Goal: Information Seeking & Learning: Check status

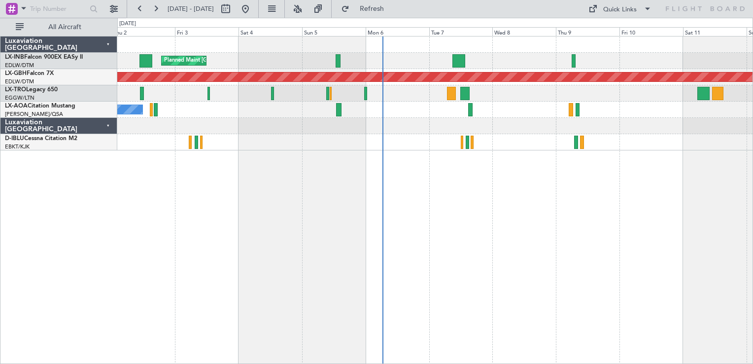
click at [253, 232] on div "Planned Maint [GEOGRAPHIC_DATA] Planned Maint Nurnberg A/C Unavailable Planned …" at bounding box center [435, 200] width 636 height 328
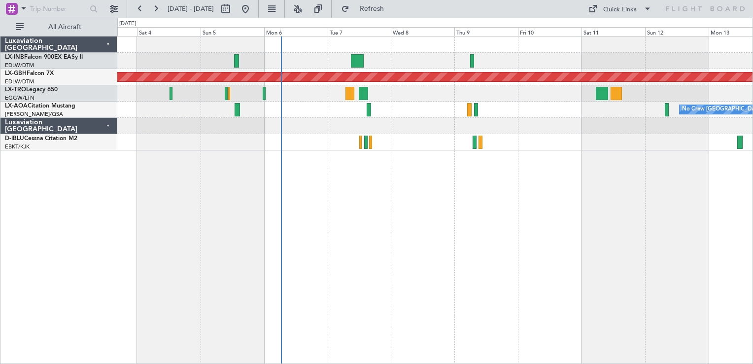
click at [465, 216] on div "Planned Maint [GEOGRAPHIC_DATA] Planned Maint Nurnberg Planned Maint [GEOGRAPHI…" at bounding box center [435, 200] width 636 height 328
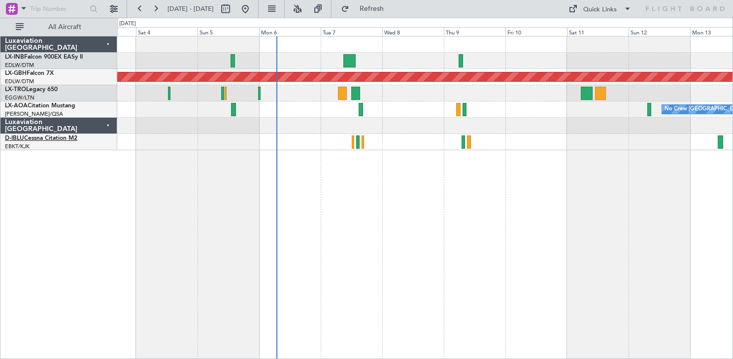
click at [26, 137] on link "D-IBLU Cessna Citation M2" at bounding box center [41, 139] width 72 height 6
click at [396, 1] on button "Refresh" at bounding box center [366, 9] width 59 height 16
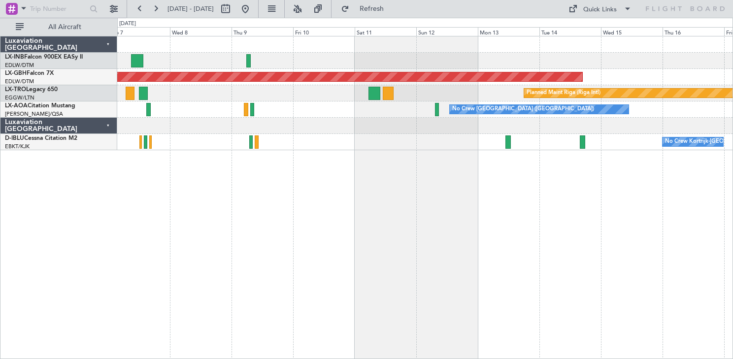
click at [285, 216] on div "Planned Maint Nurnberg Planned Maint [GEOGRAPHIC_DATA] (Riga Intl) No Crew [GEO…" at bounding box center [425, 197] width 616 height 323
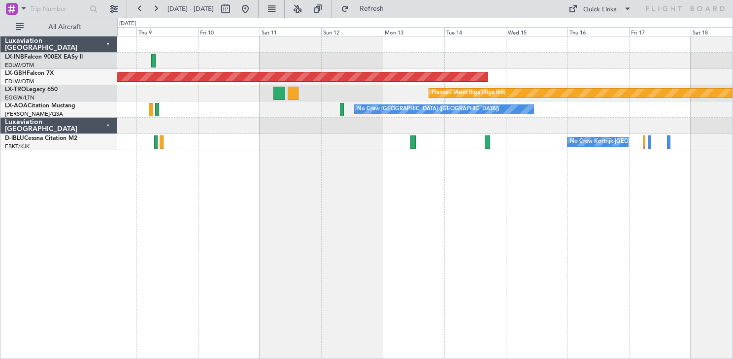
click at [437, 244] on div "Planned Maint Nurnberg Planned Maint [GEOGRAPHIC_DATA] (Riga Intl) No Crew [GEO…" at bounding box center [425, 197] width 616 height 323
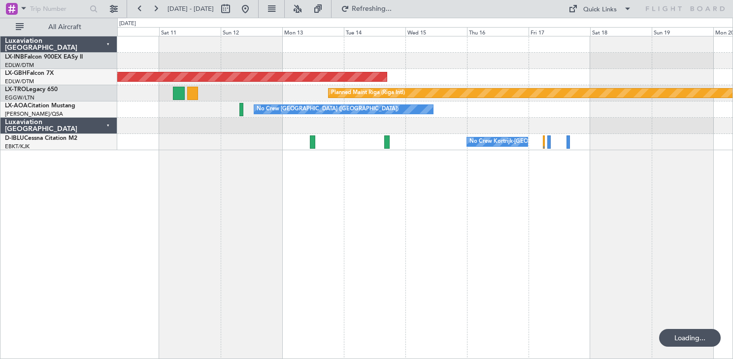
click at [315, 294] on div "Planned Maint Nurnberg Planned Maint [GEOGRAPHIC_DATA] (Riga Intl) No Crew [GEO…" at bounding box center [425, 197] width 616 height 323
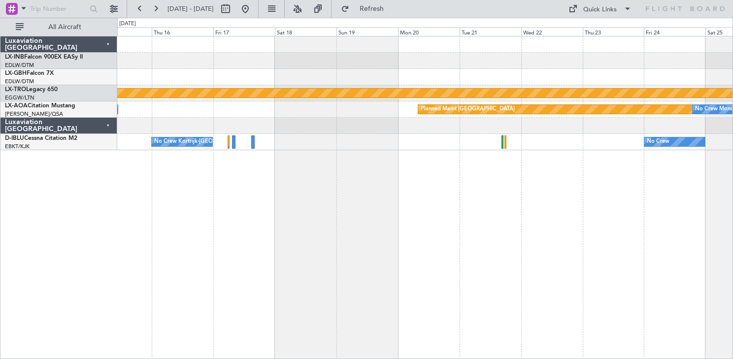
click at [278, 260] on div "Planned Maint Nurnberg Planned Maint [GEOGRAPHIC_DATA] (Riga Intl) No Crew [GEO…" at bounding box center [425, 197] width 616 height 323
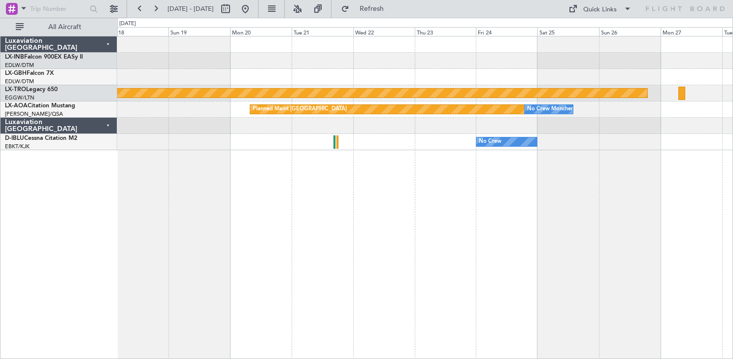
click at [409, 269] on div "Planned Maint Riga (Riga Intl) Planned Maint [GEOGRAPHIC_DATA] No Crew [GEOGRAP…" at bounding box center [425, 197] width 616 height 323
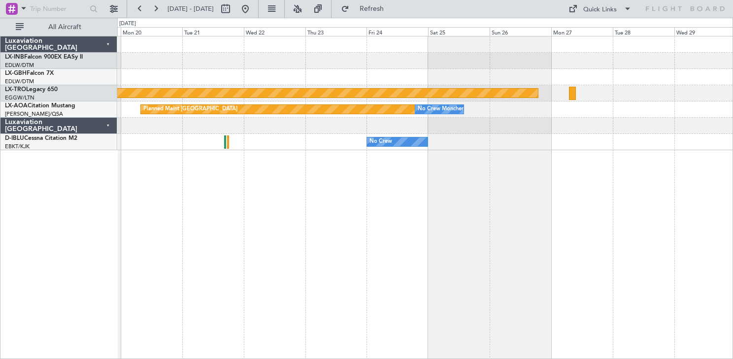
click at [299, 256] on div "Planned Maint Riga (Riga Intl) Planned Maint [GEOGRAPHIC_DATA] No Crew [GEOGRAP…" at bounding box center [425, 197] width 616 height 323
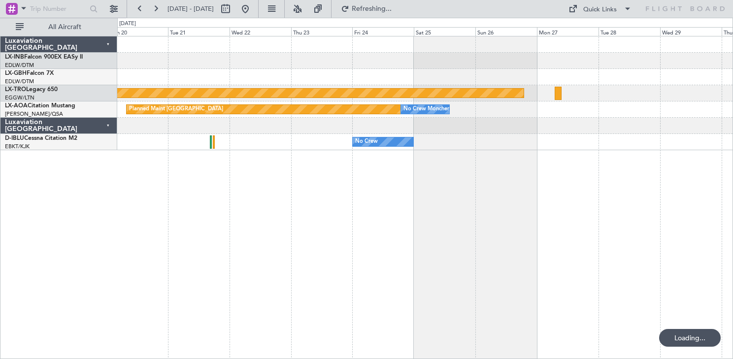
click at [260, 260] on div "Planned Maint Riga (Riga Intl) Planned Maint [GEOGRAPHIC_DATA] No Crew [GEOGRAP…" at bounding box center [425, 197] width 616 height 323
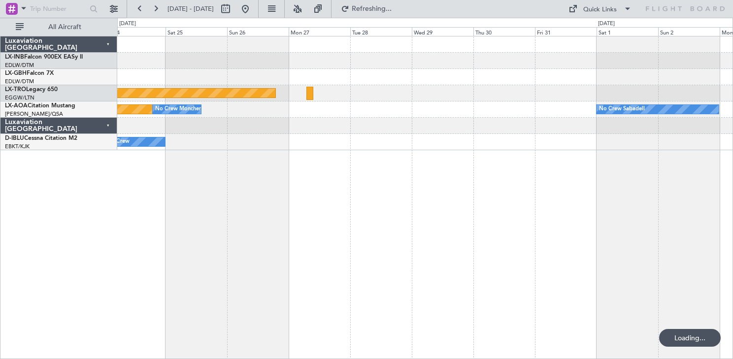
click at [257, 252] on div "Planned Maint Riga (Riga Intl) Planned Maint [GEOGRAPHIC_DATA] No Crew [GEOGRAP…" at bounding box center [425, 197] width 616 height 323
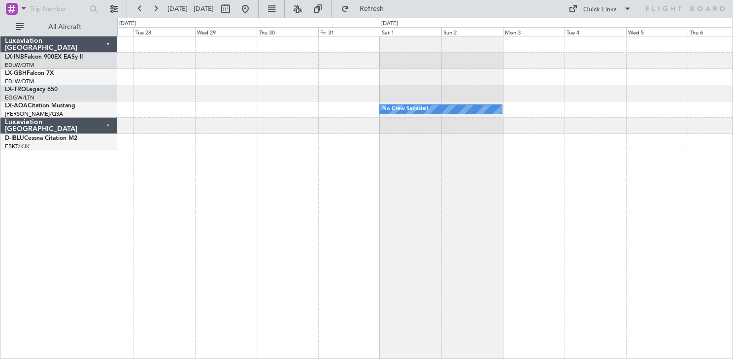
click at [293, 240] on div "Planned Maint Riga (Riga Intl) No Crew Sabadell No Crew [GEOGRAPHIC_DATA]" at bounding box center [425, 197] width 616 height 323
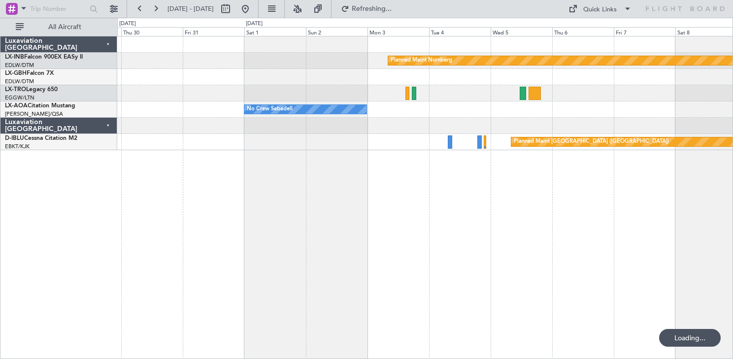
click at [245, 244] on div "Planned Maint Nurnberg No Crew Sabadell Planned Maint [GEOGRAPHIC_DATA] ([GEOGR…" at bounding box center [425, 197] width 616 height 323
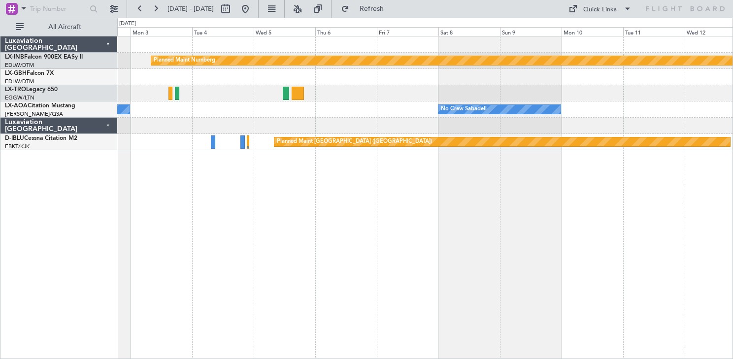
click at [369, 237] on div "Planned Maint Nurnberg No Crew Sabadell No Crew Sabadell No Crew Sabadell Plann…" at bounding box center [425, 197] width 616 height 323
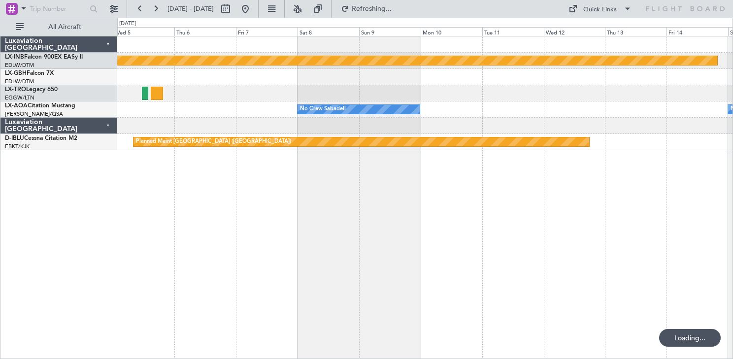
click at [385, 245] on div "Planned Maint Nurnberg No Crew Sabadell No Crew Sabadell No Crew Sabadell Plann…" at bounding box center [425, 197] width 616 height 323
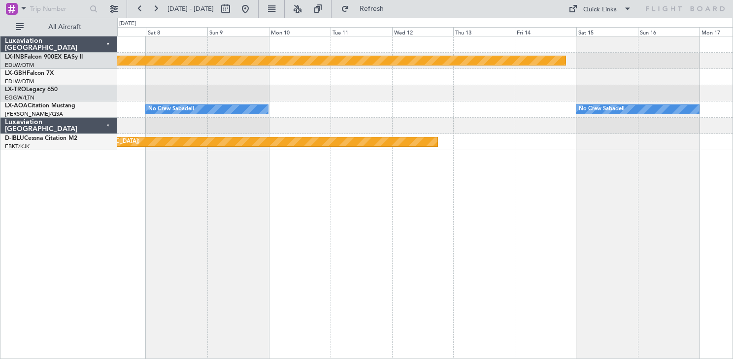
click at [444, 251] on div "Planned Maint Nurnberg No Crew Sabadell No Crew Sabadell Planned Maint [GEOGRAP…" at bounding box center [425, 197] width 616 height 323
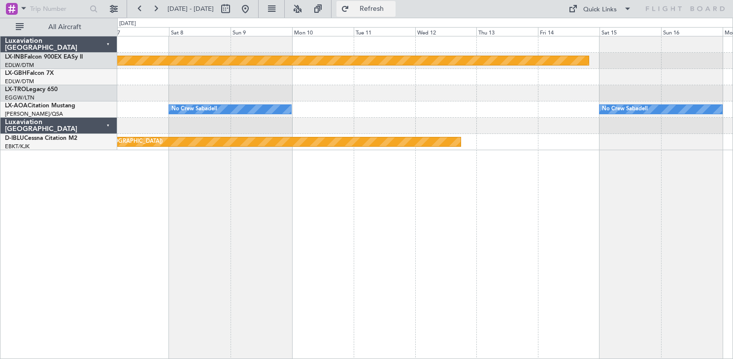
click at [388, 5] on button "Refresh" at bounding box center [366, 9] width 59 height 16
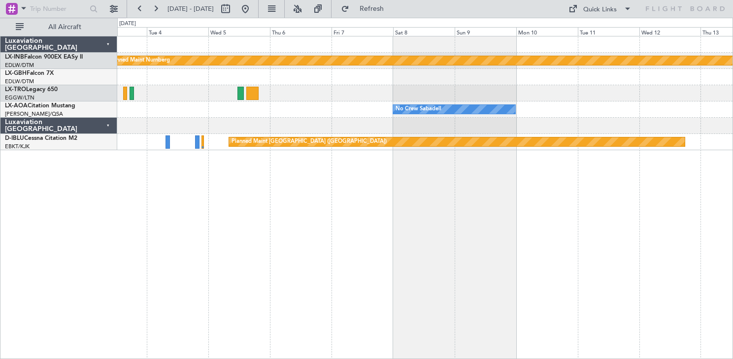
click at [564, 241] on div "Planned Maint Nurnberg No Crew Sabadell No Crew Sabadell No Crew Sabadell Plann…" at bounding box center [425, 197] width 616 height 323
click at [386, 8] on span "Refresh" at bounding box center [371, 8] width 41 height 7
click at [253, 12] on button at bounding box center [246, 9] width 16 height 16
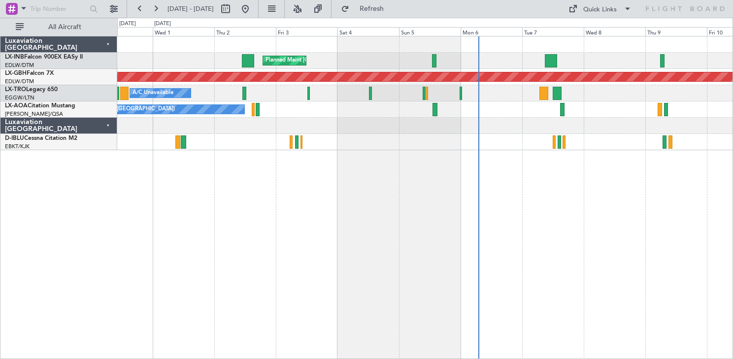
click at [554, 209] on div "Planned Maint [GEOGRAPHIC_DATA] Unplanned Maint [GEOGRAPHIC_DATA] ([GEOGRAPHIC_…" at bounding box center [425, 197] width 616 height 323
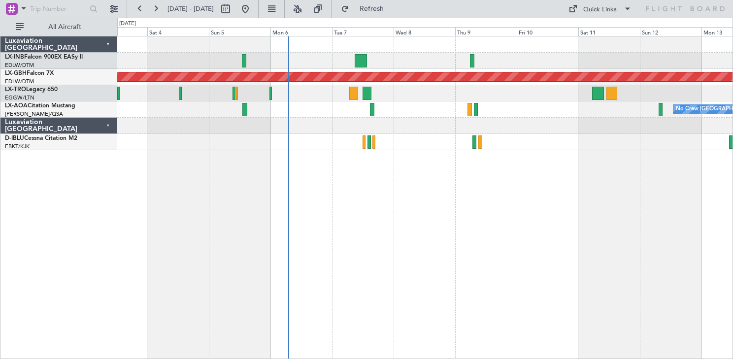
click at [337, 223] on div "Planned Maint [GEOGRAPHIC_DATA] Planned Maint Nurnberg Planned Maint [GEOGRAPHI…" at bounding box center [425, 197] width 616 height 323
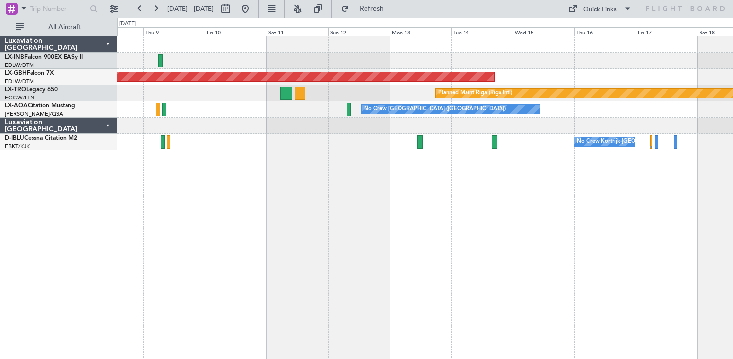
click at [137, 255] on div "Planned Maint Nurnberg Planned Maint [GEOGRAPHIC_DATA] (Riga Intl) No Crew [GEO…" at bounding box center [425, 197] width 616 height 323
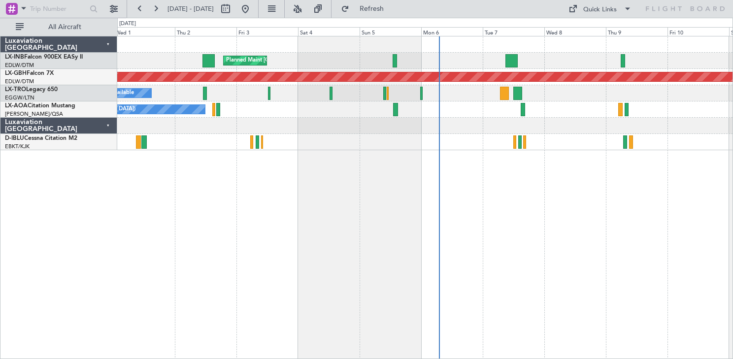
click at [729, 233] on div "Planned Maint [GEOGRAPHIC_DATA] Planned Maint Nurnberg A/C Unavailable No Crew …" at bounding box center [425, 197] width 616 height 323
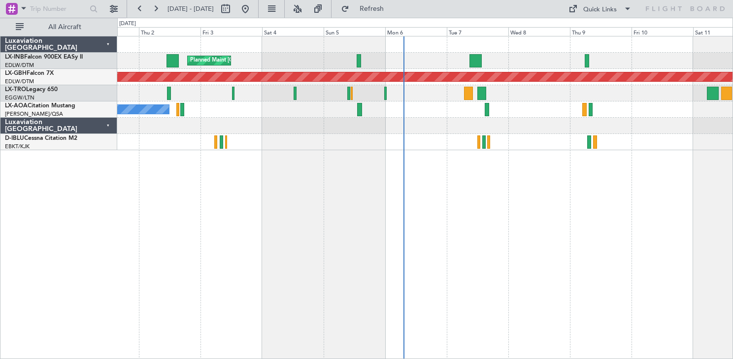
click at [345, 277] on div "Planned Maint [GEOGRAPHIC_DATA] Planned Maint Nurnberg A/C Unavailable Planned …" at bounding box center [425, 197] width 616 height 323
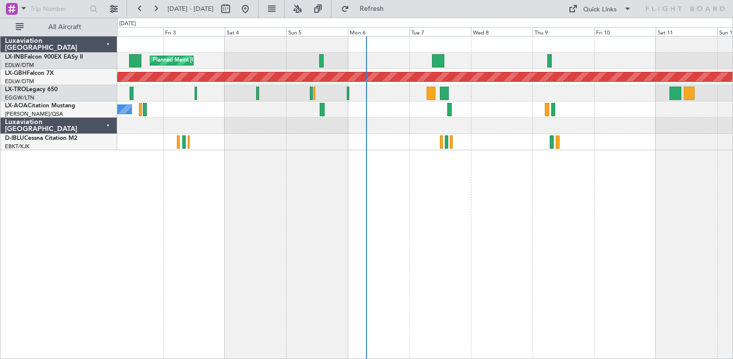
click at [320, 251] on div "Planned Maint [GEOGRAPHIC_DATA] Planned Maint Nurnberg A/C Unavailable Planned …" at bounding box center [425, 197] width 616 height 323
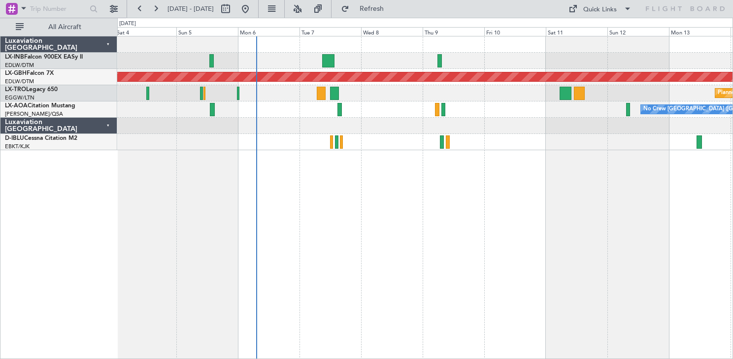
click at [369, 271] on div "Planned Maint [GEOGRAPHIC_DATA] Planned Maint Nurnberg Planned Maint [GEOGRAPHI…" at bounding box center [425, 197] width 616 height 323
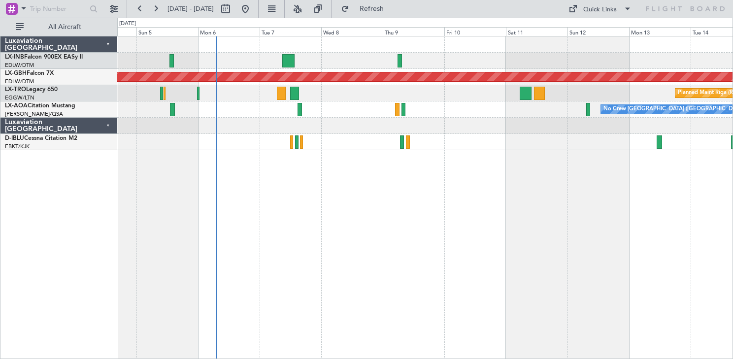
click at [279, 210] on div "Planned Maint [GEOGRAPHIC_DATA] Planned Maint Nurnberg Planned Maint [GEOGRAPHI…" at bounding box center [425, 197] width 616 height 323
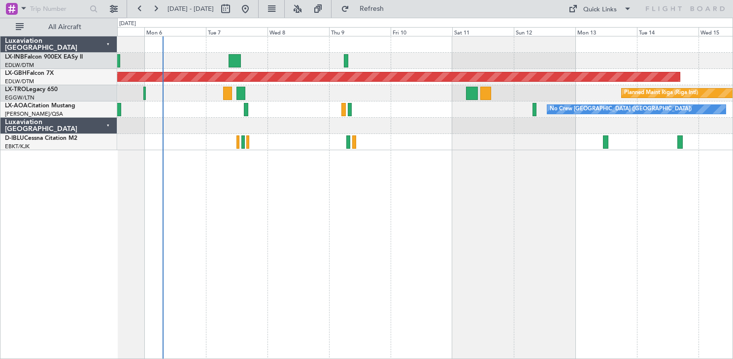
click at [424, 225] on div "Planned Maint [GEOGRAPHIC_DATA] Planned Maint Nurnberg Planned Maint [GEOGRAPHI…" at bounding box center [425, 197] width 616 height 323
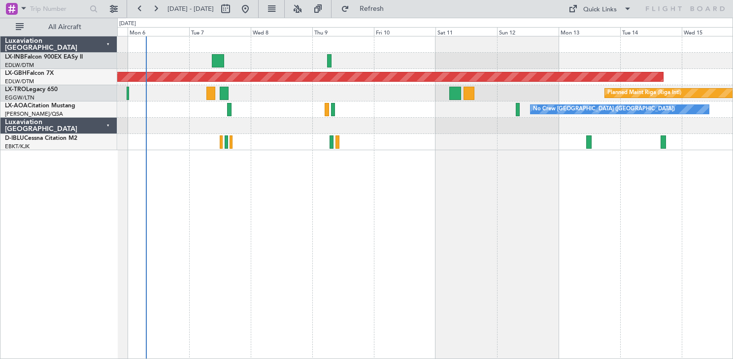
click at [395, 224] on div "Planned Maint [GEOGRAPHIC_DATA] Planned Maint Nurnberg Planned Maint [GEOGRAPHI…" at bounding box center [425, 197] width 616 height 323
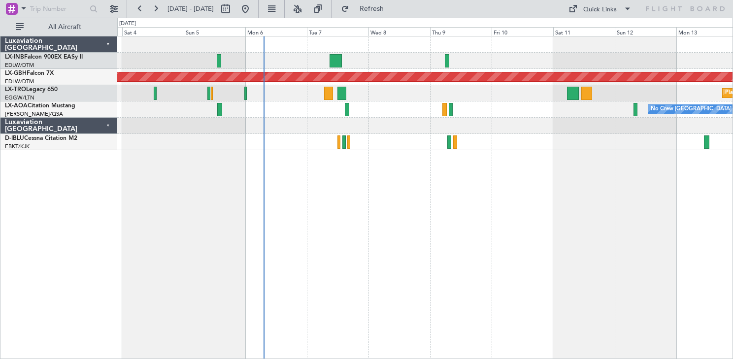
click at [459, 268] on div "Planned Maint [GEOGRAPHIC_DATA] Planned Maint Nurnberg Planned Maint [GEOGRAPHI…" at bounding box center [425, 197] width 616 height 323
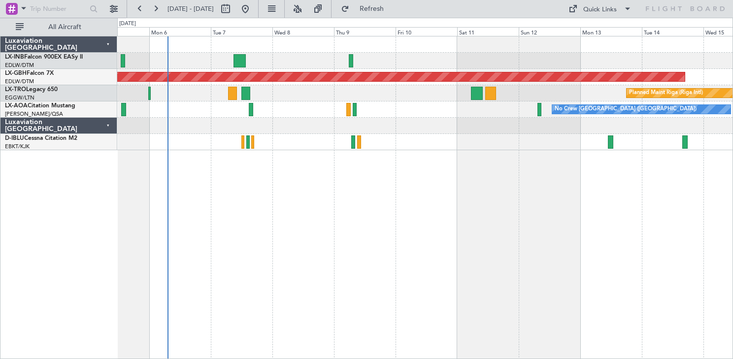
click at [427, 203] on div "Planned Maint [GEOGRAPHIC_DATA] Planned Maint Nurnberg Planned Maint [GEOGRAPHI…" at bounding box center [425, 197] width 616 height 323
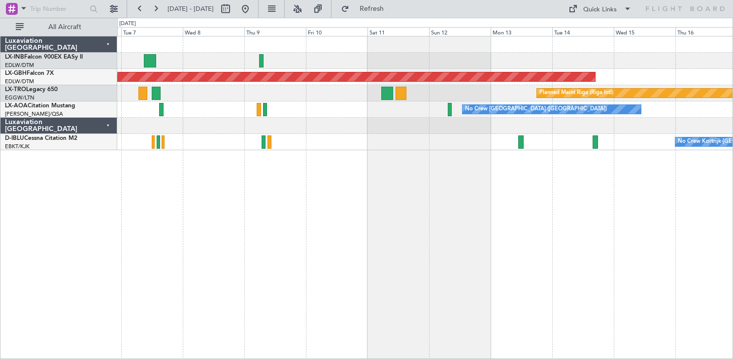
click at [340, 216] on div "Planned Maint Nurnberg Planned Maint [GEOGRAPHIC_DATA] (Riga Intl) No Crew [GEO…" at bounding box center [425, 197] width 616 height 323
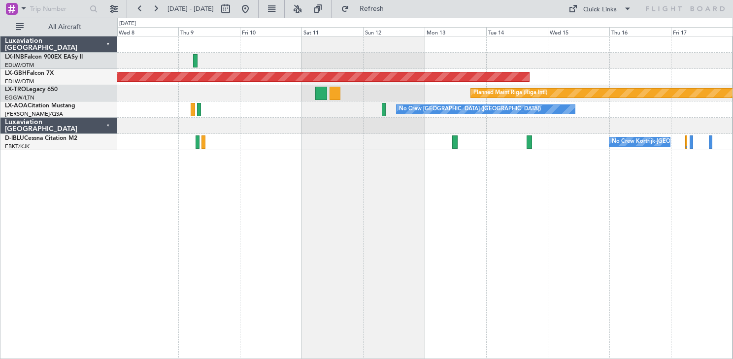
click at [317, 228] on div "Planned Maint Nurnberg Planned Maint [GEOGRAPHIC_DATA] (Riga Intl) No Crew [GEO…" at bounding box center [425, 197] width 616 height 323
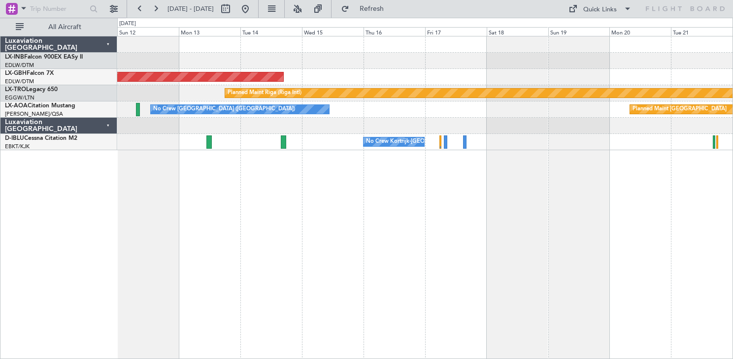
click at [353, 237] on div "Planned Maint Nurnberg Planned Maint [GEOGRAPHIC_DATA] (Riga Intl) No Crew [GEO…" at bounding box center [425, 197] width 616 height 323
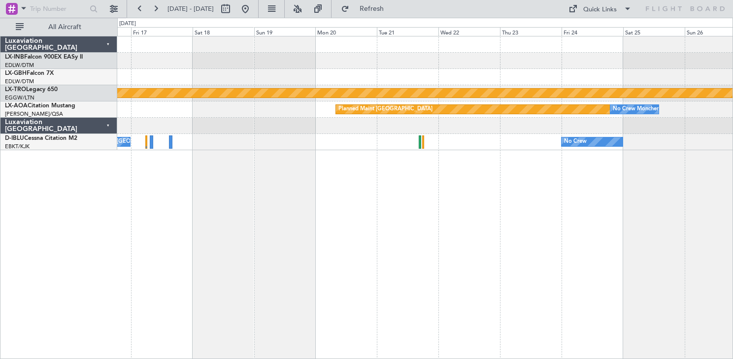
click at [400, 227] on div "Planned Maint Nurnberg Planned Maint [GEOGRAPHIC_DATA] (Riga Intl) Planned Main…" at bounding box center [425, 197] width 616 height 323
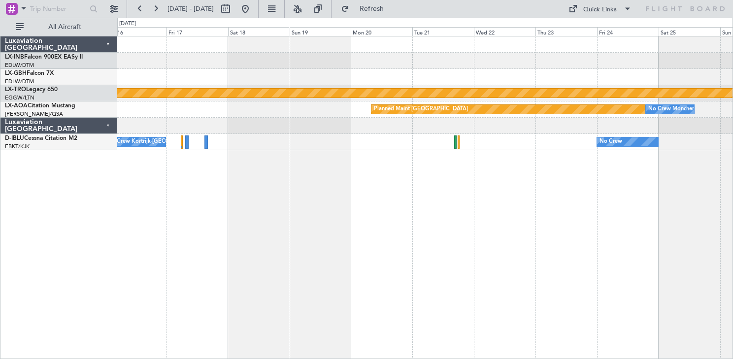
click at [335, 244] on div "Planned Maint Nurnberg Planned Maint [GEOGRAPHIC_DATA] (Riga Intl) Planned Main…" at bounding box center [425, 197] width 616 height 323
